Goal: Transaction & Acquisition: Purchase product/service

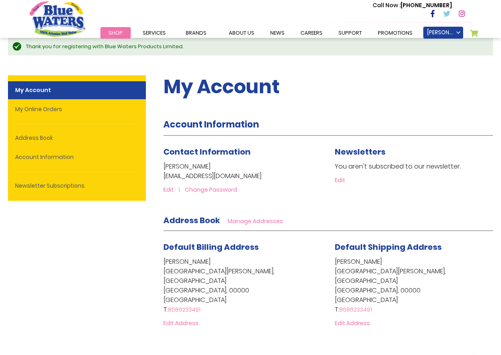
click at [117, 29] on span "Shop" at bounding box center [115, 33] width 14 height 8
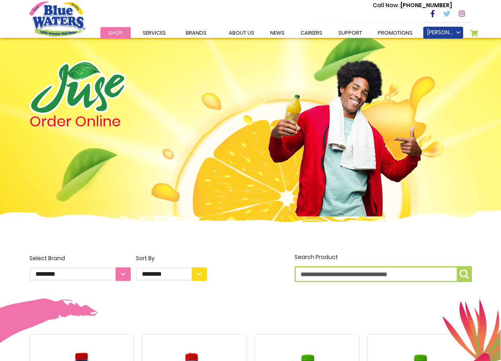
click at [368, 276] on input "Search Product" at bounding box center [382, 274] width 177 height 16
type input "*****"
click at [456, 266] on button "Search Product *****" at bounding box center [463, 274] width 15 height 16
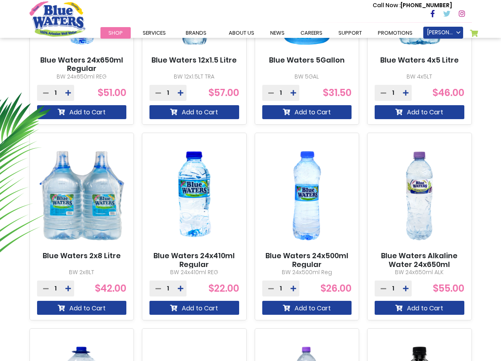
scroll to position [398, 0]
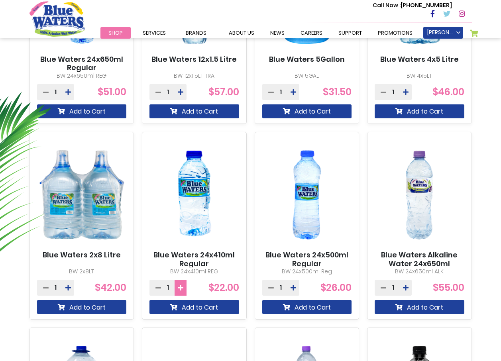
click at [183, 289] on button at bounding box center [180, 288] width 12 height 16
click at [183, 289] on icon at bounding box center [181, 287] width 6 height 6
click at [183, 288] on icon at bounding box center [181, 287] width 6 height 6
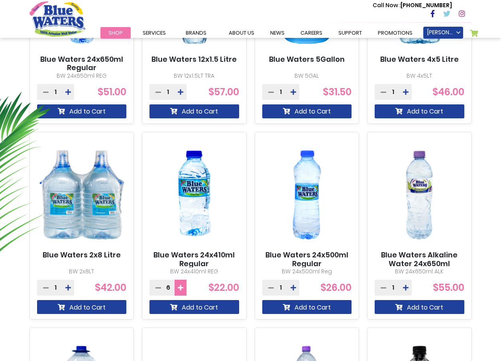
click at [183, 288] on icon at bounding box center [181, 287] width 6 height 6
click at [182, 288] on icon at bounding box center [181, 287] width 6 height 6
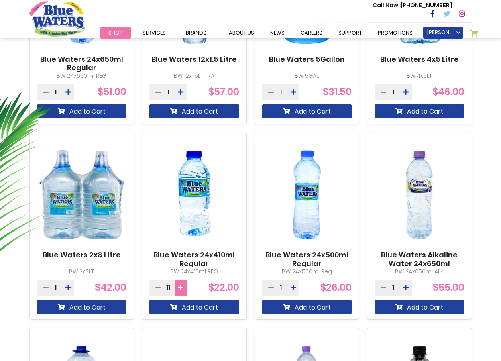
click at [182, 288] on icon at bounding box center [181, 287] width 6 height 6
click at [199, 307] on button "Add to Cart" at bounding box center [194, 307] width 90 height 14
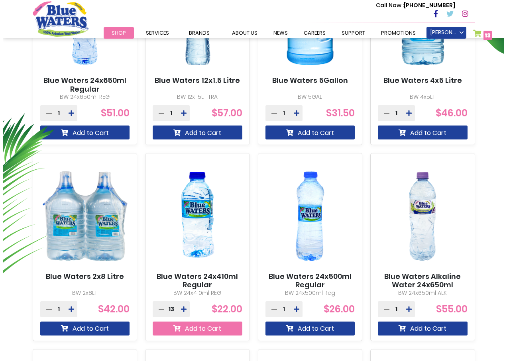
scroll to position [420, 0]
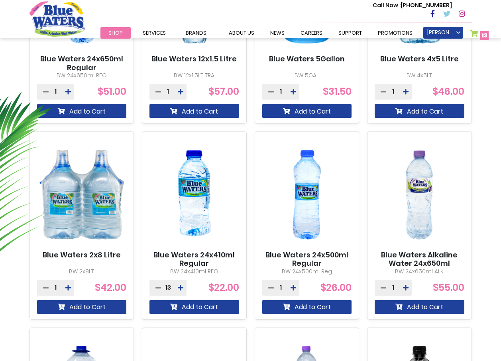
click at [475, 31] on link "My Cart 13 13 items" at bounding box center [479, 35] width 19 height 12
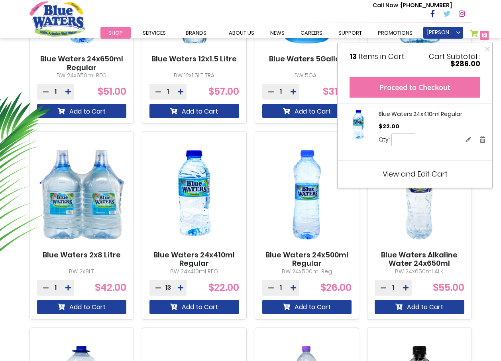
click at [426, 87] on button "Proceed to Checkout" at bounding box center [414, 87] width 131 height 21
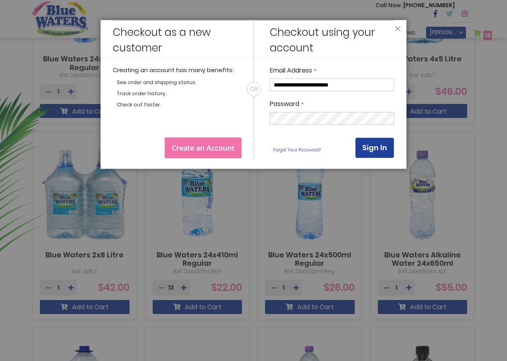
type input "**********"
click at [370, 141] on button "Sign In" at bounding box center [374, 147] width 39 height 21
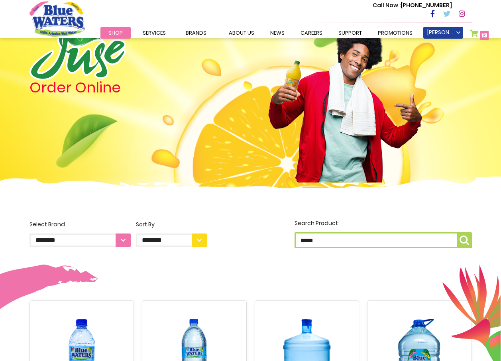
scroll to position [80, 0]
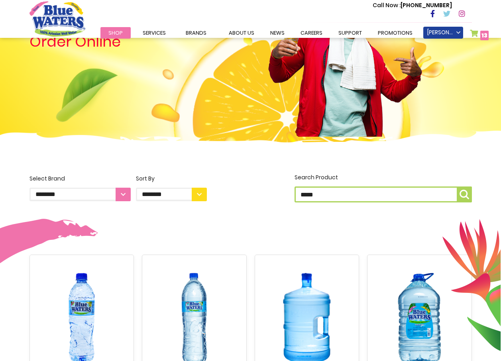
type input "**********"
click at [473, 32] on link "My Cart 13 13 items" at bounding box center [479, 35] width 19 height 12
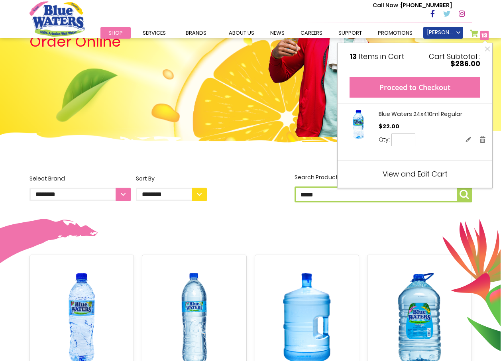
click at [397, 86] on button "Proceed to Checkout" at bounding box center [414, 87] width 131 height 21
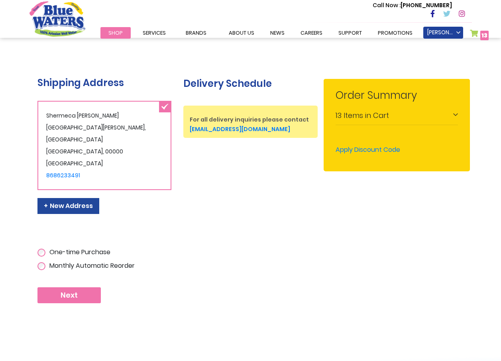
scroll to position [165, 0]
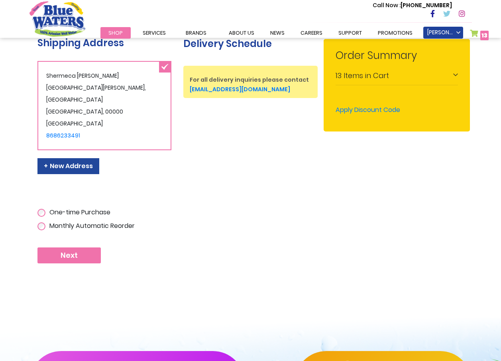
type input "**********"
click at [70, 253] on span "Next" at bounding box center [69, 255] width 17 height 9
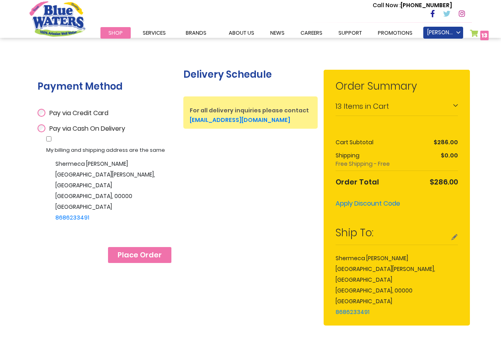
scroll to position [159, 0]
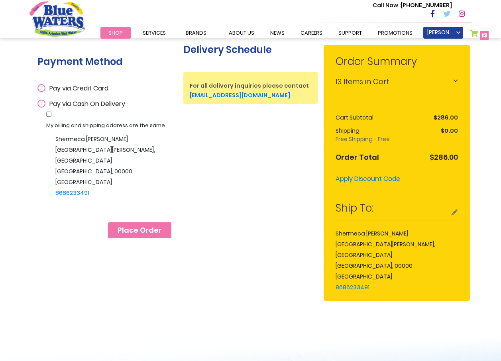
click at [138, 228] on span "Place Order" at bounding box center [139, 230] width 44 height 9
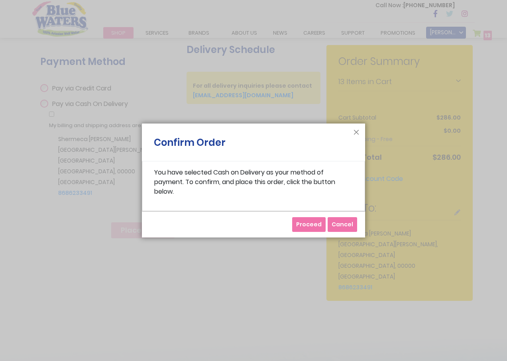
click at [307, 222] on span "Proceed" at bounding box center [308, 224] width 25 height 8
